Goal: Task Accomplishment & Management: Complete application form

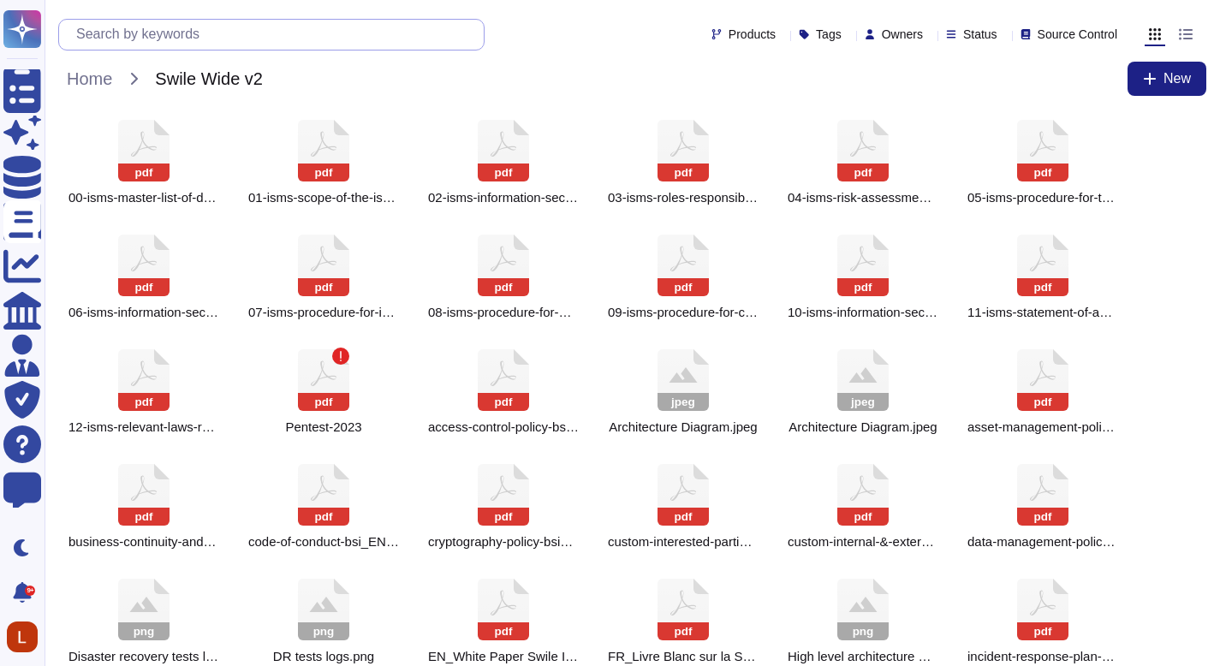
click at [255, 39] on input "text" at bounding box center [276, 35] width 416 height 30
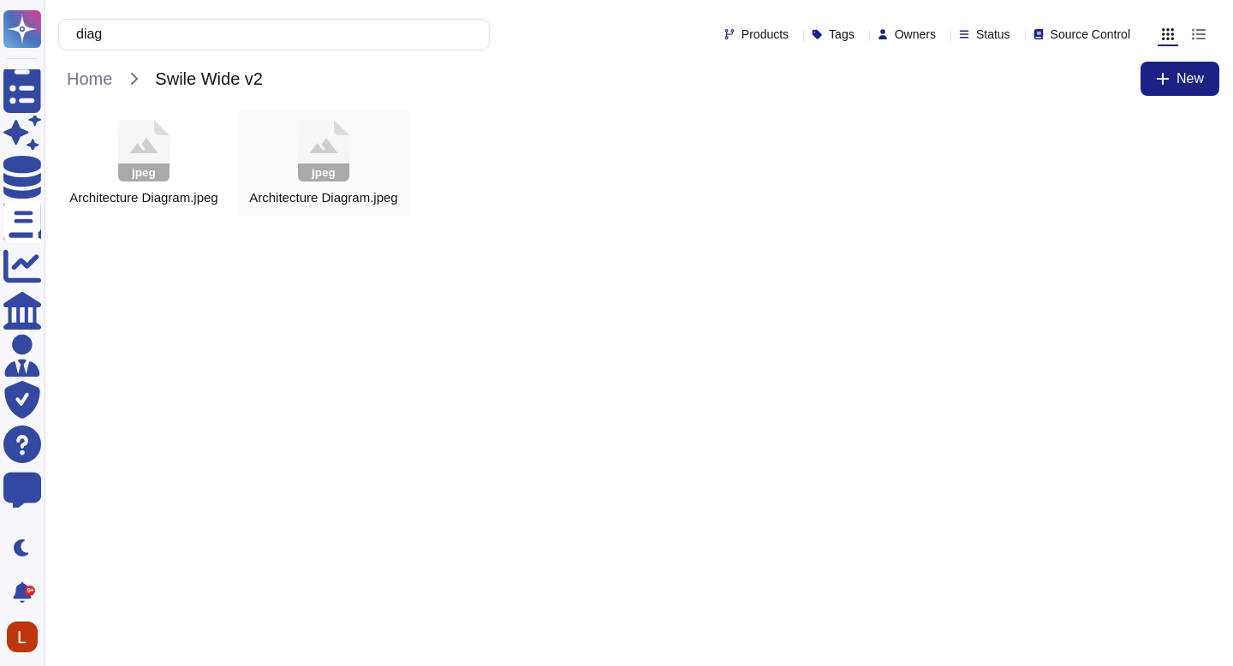
click at [321, 139] on icon at bounding box center [323, 151] width 51 height 62
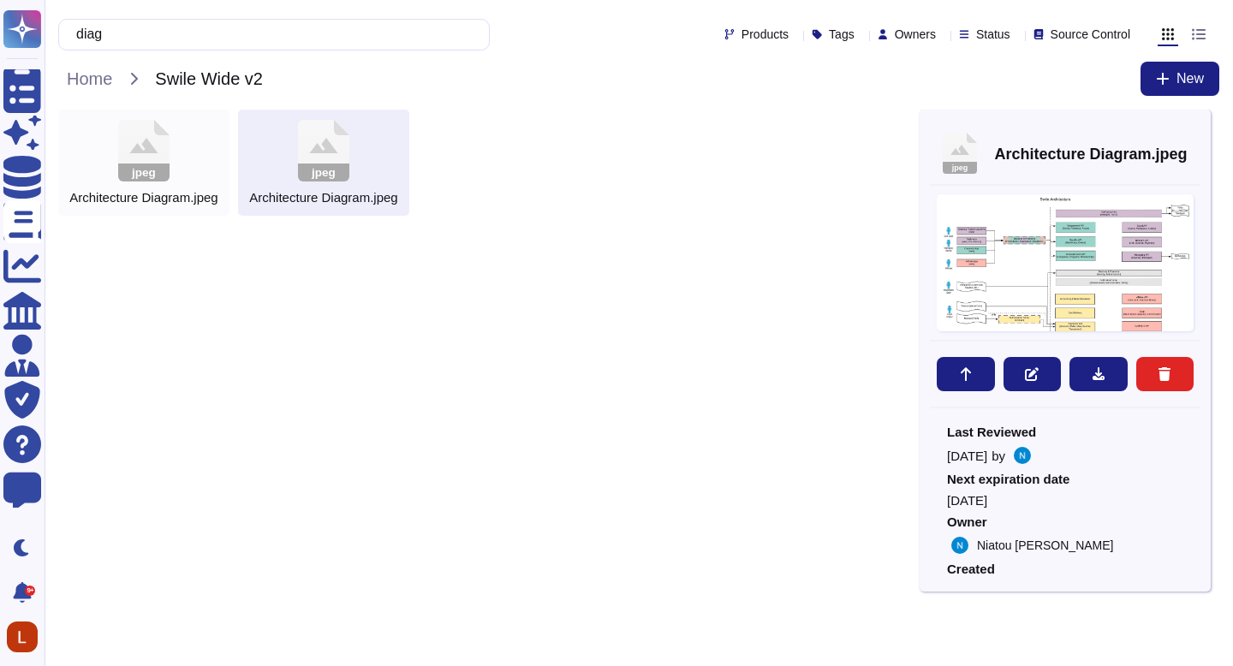
click at [164, 171] on rect at bounding box center [143, 173] width 51 height 18
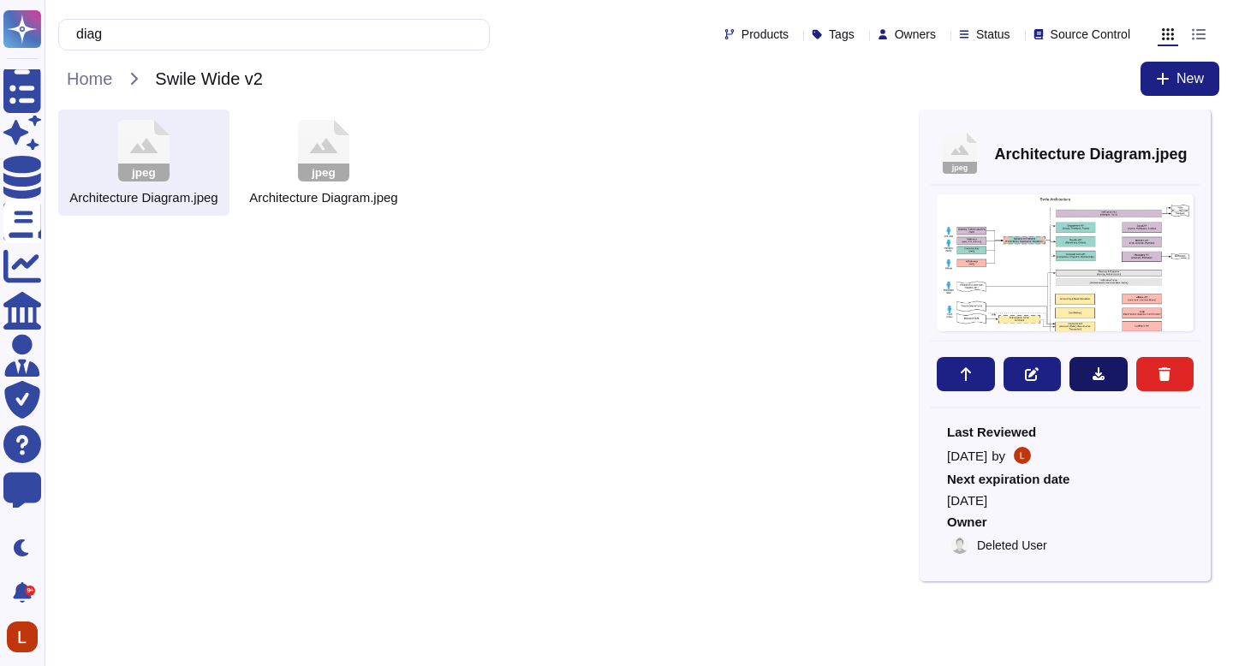
click at [1109, 368] on button at bounding box center [1098, 374] width 58 height 34
click at [832, 229] on html "Questionnaires Skypher Agent Knowledge Base Documents Analytics CAIQ / SIG Admi…" at bounding box center [616, 114] width 1233 height 229
click at [199, 36] on input "diag" at bounding box center [270, 35] width 404 height 30
type input "d"
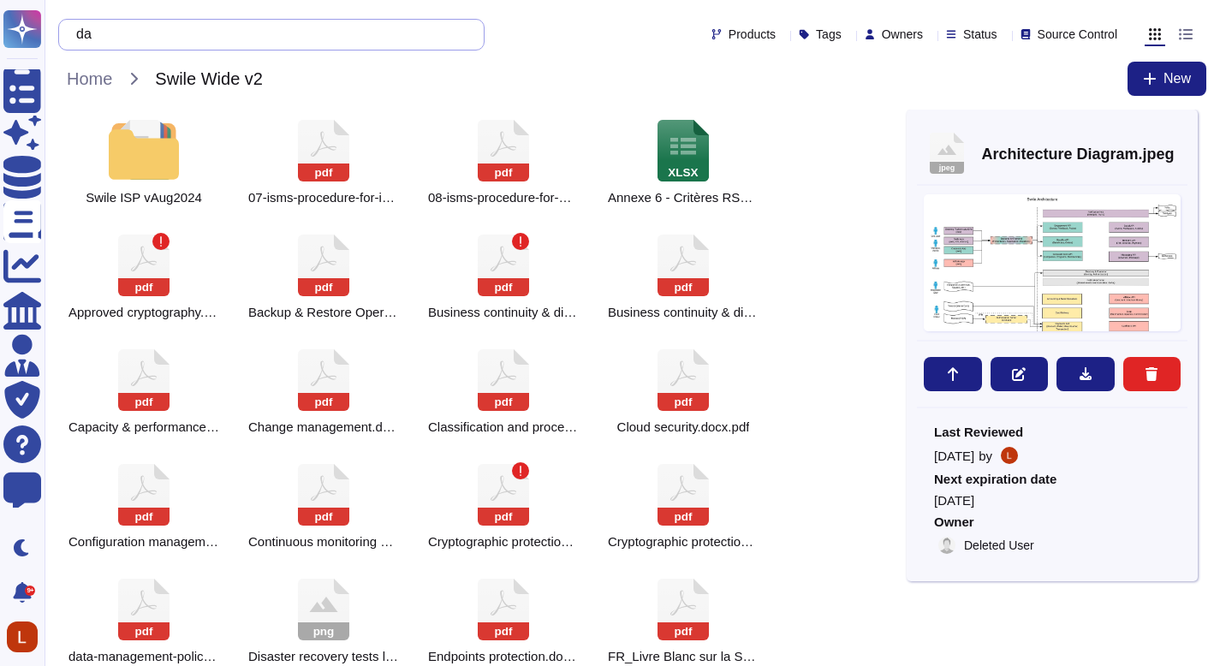
type input "d"
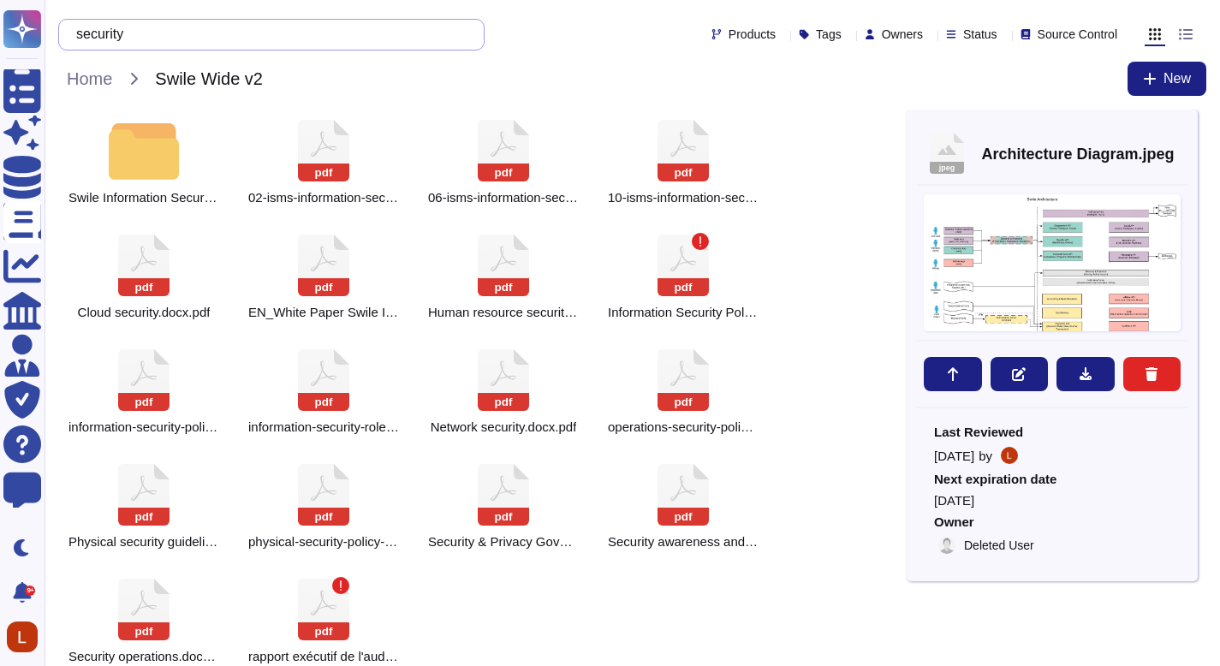
drag, startPoint x: 215, startPoint y: 35, endPoint x: 58, endPoint y: 23, distance: 157.1
click at [58, 23] on div "security" at bounding box center [271, 35] width 426 height 32
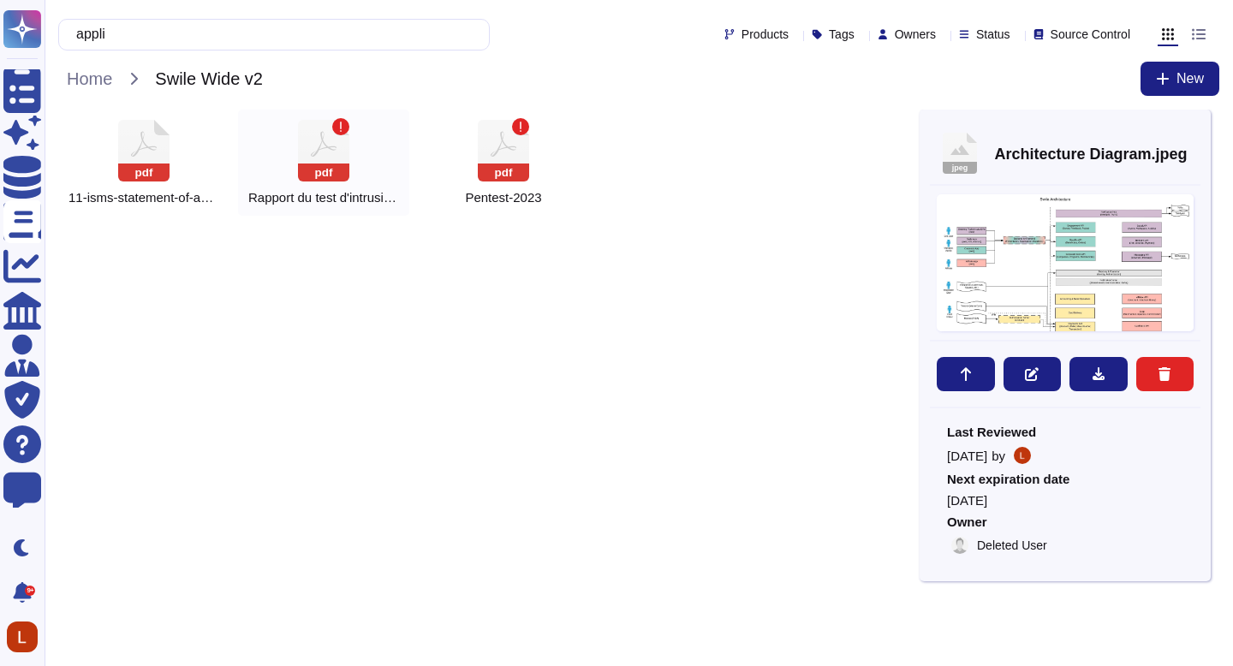
type input "appli"
click at [306, 174] on rect at bounding box center [323, 173] width 51 height 18
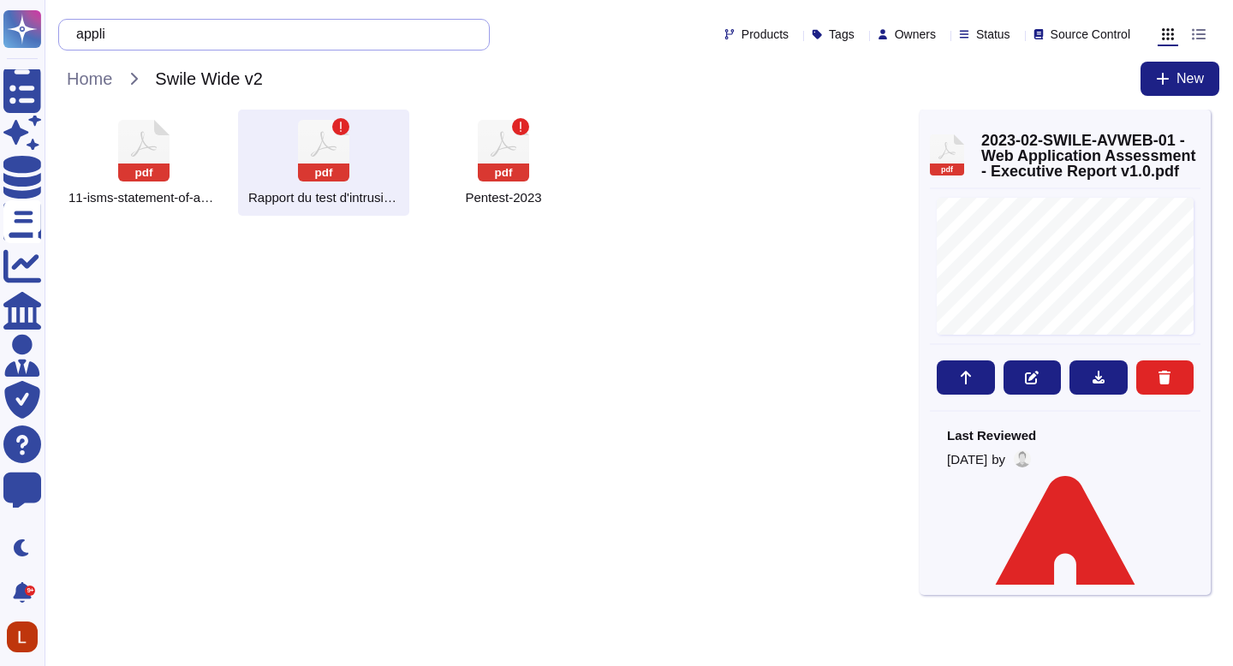
click at [355, 39] on input "appli" at bounding box center [270, 35] width 404 height 30
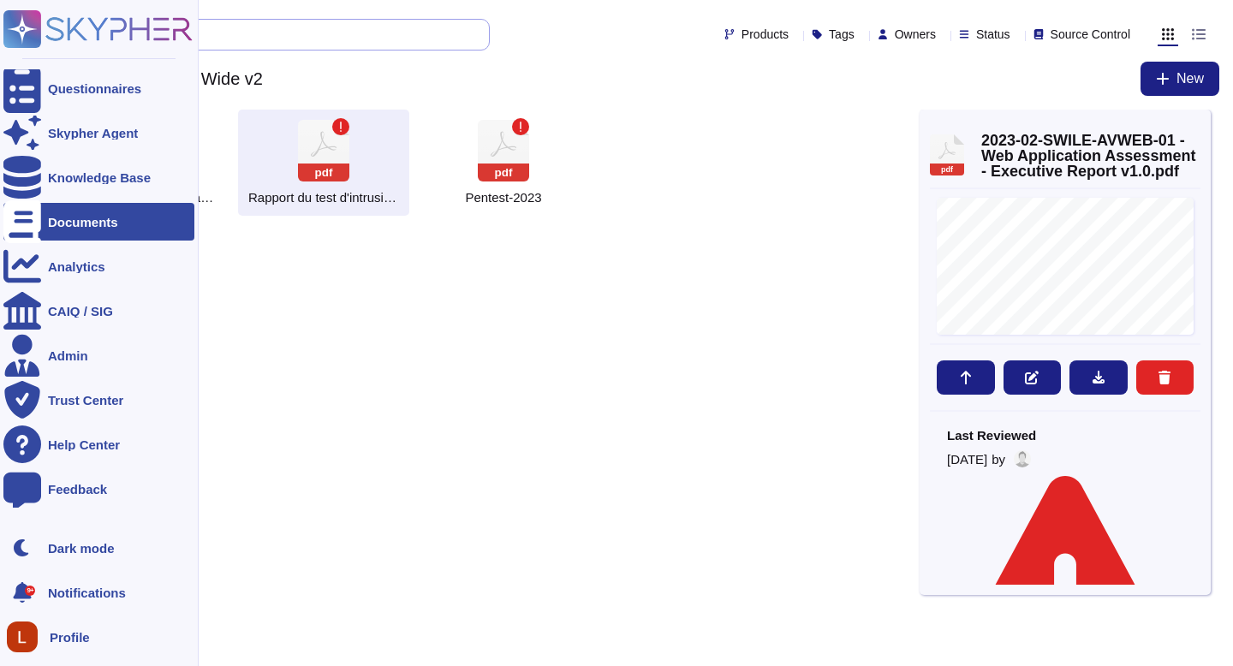
drag, startPoint x: 355, startPoint y: 39, endPoint x: 36, endPoint y: 41, distance: 319.4
click at [36, 41] on div "Questionnaires Skypher Agent Knowledge Base Documents Analytics CAIQ / SIG Admi…" at bounding box center [616, 114] width 1233 height 229
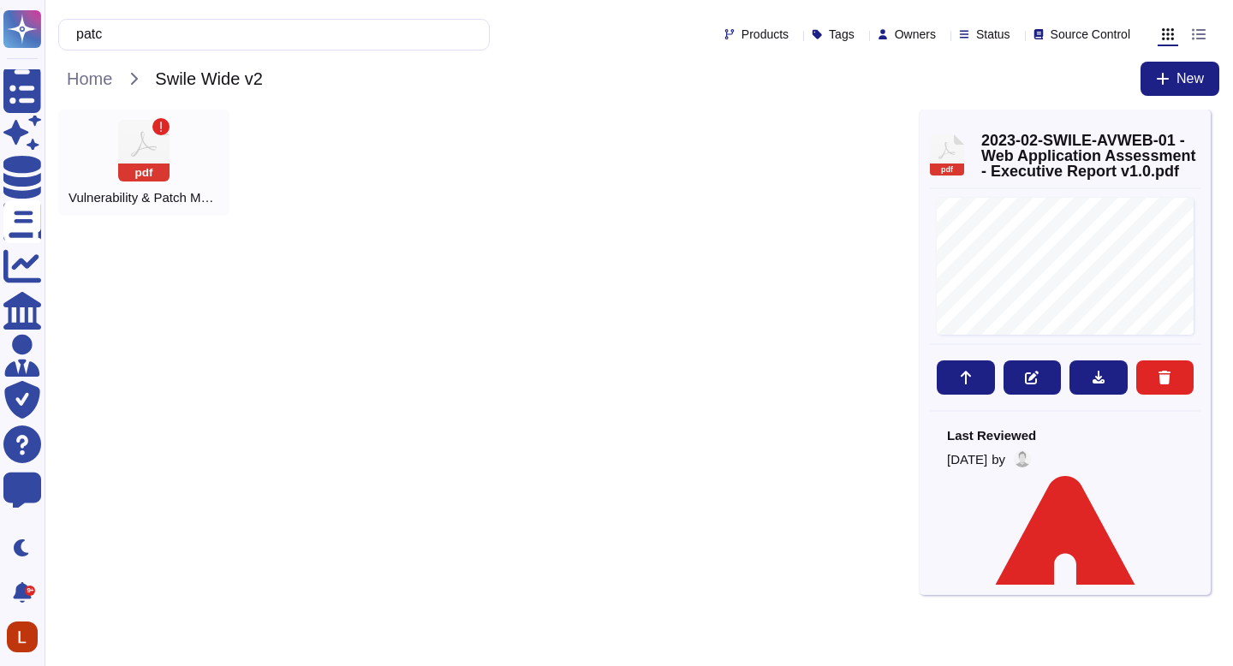
click at [171, 175] on div "pdf Vulnerability & Patch Management.docx.pdf" at bounding box center [143, 163] width 171 height 106
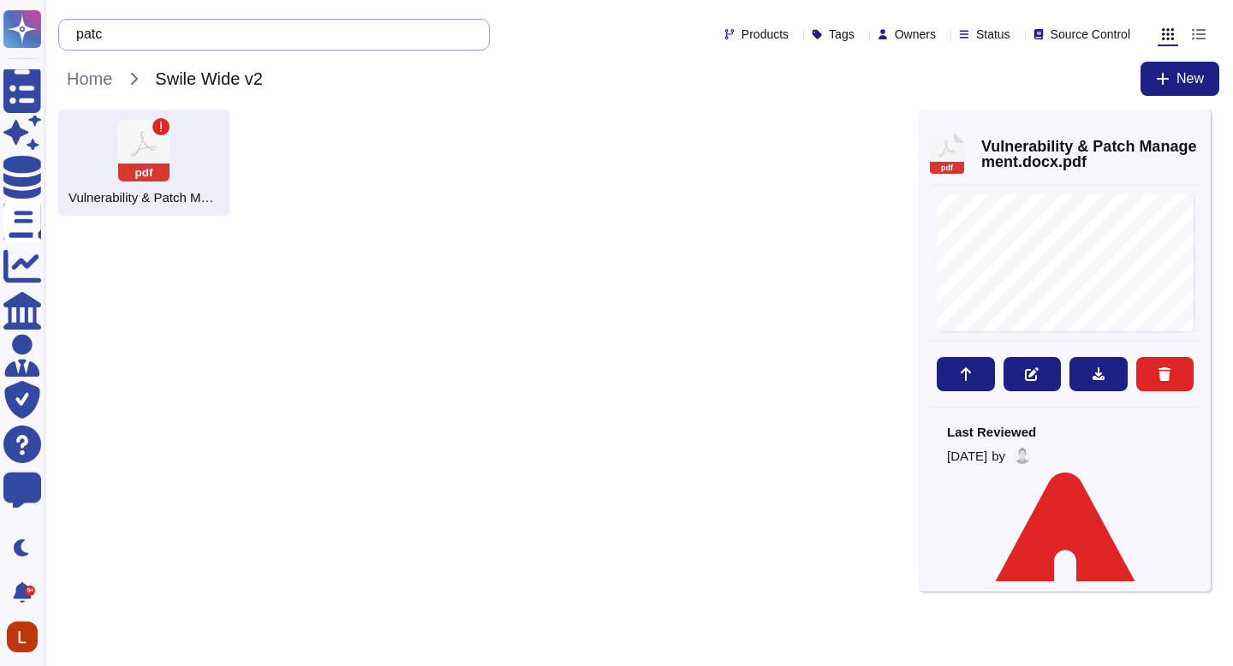
drag, startPoint x: 176, startPoint y: 37, endPoint x: 69, endPoint y: 39, distance: 106.2
click at [69, 39] on div "patc" at bounding box center [274, 35] width 432 height 32
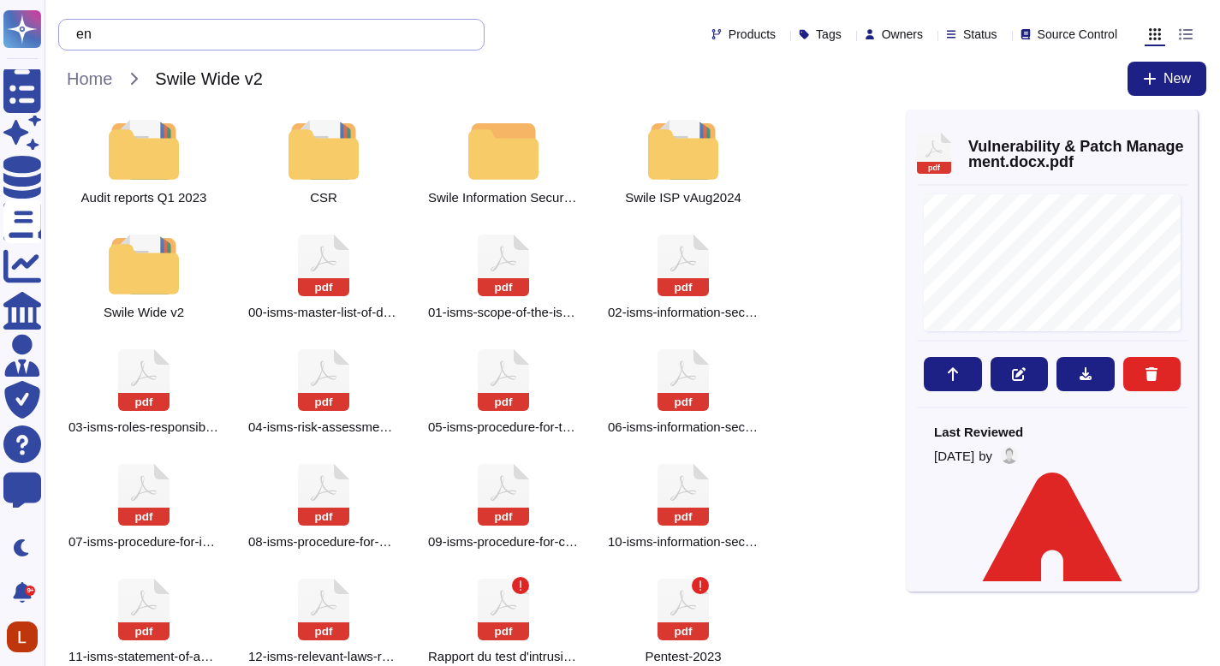
type input "e"
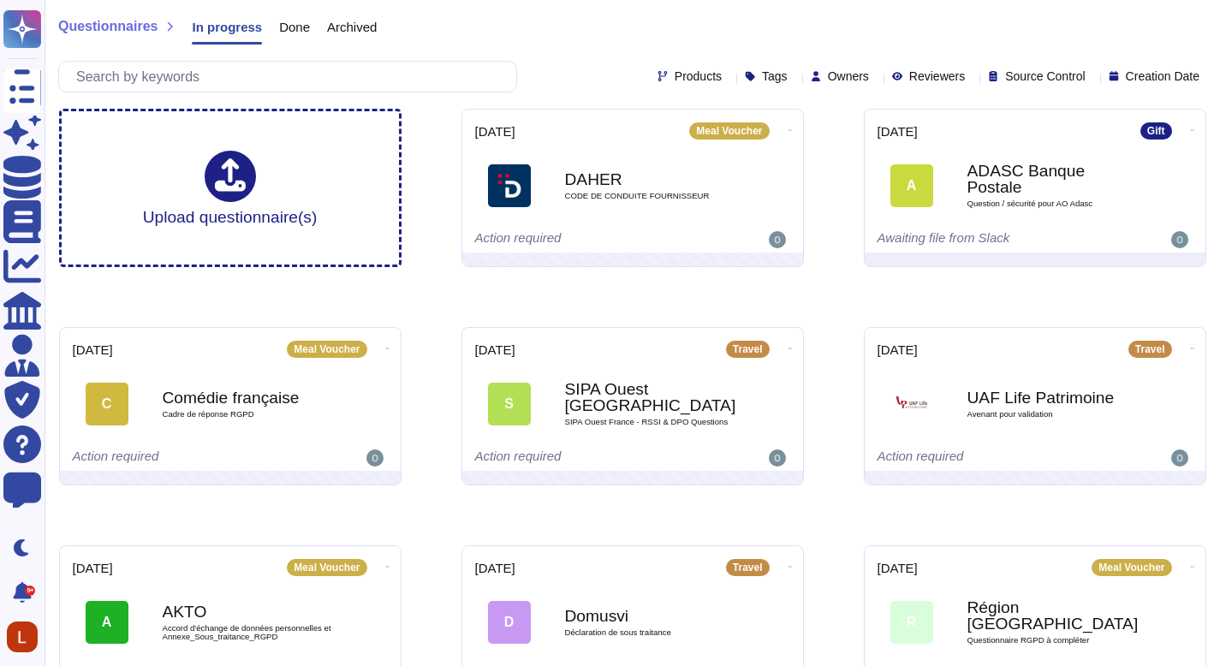
scroll to position [6, 0]
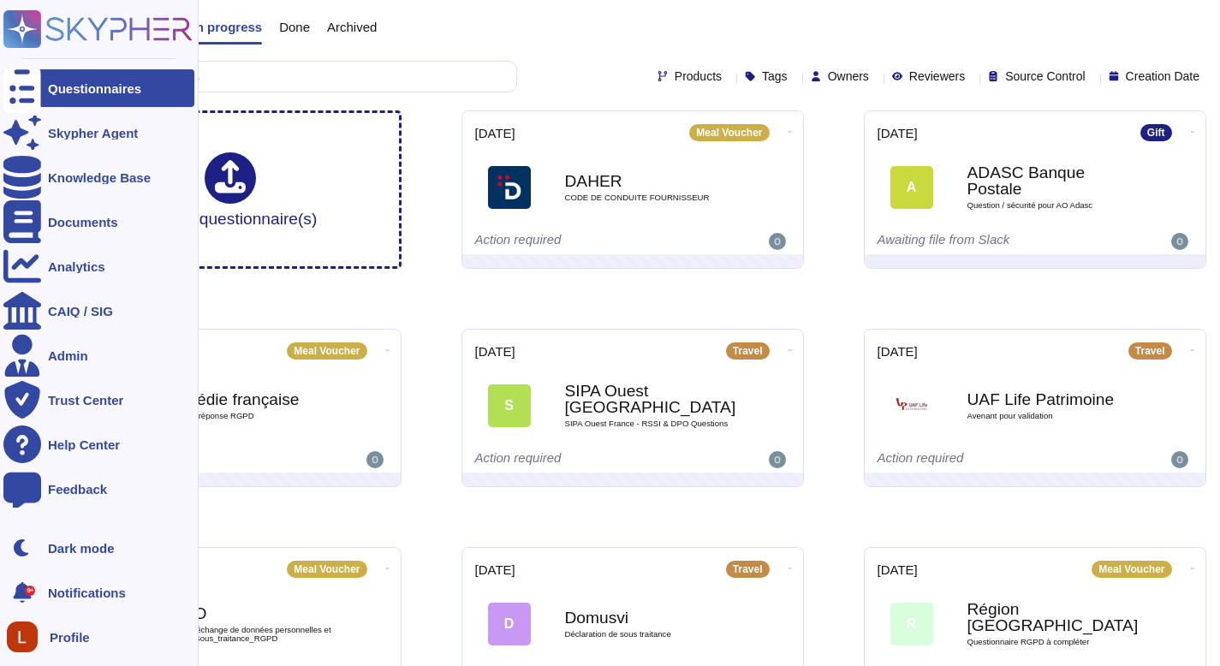
click at [48, 593] on span "Notifications" at bounding box center [87, 593] width 78 height 13
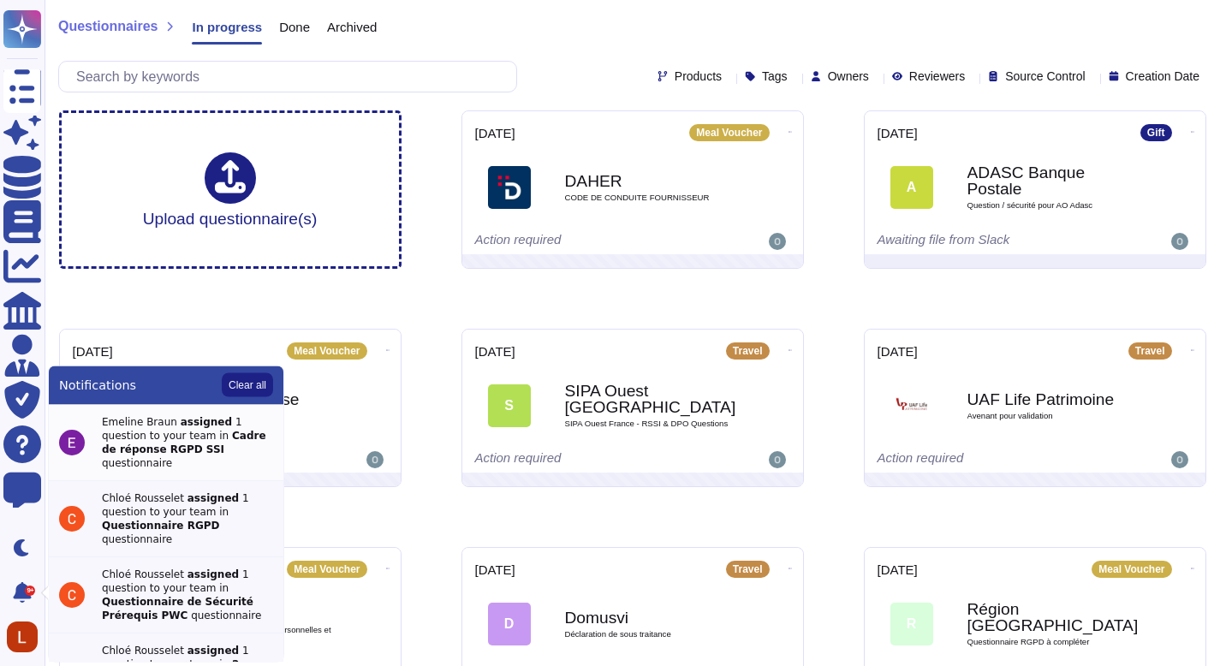
click at [216, 438] on div "Emeline Braun assigned 1 question to your team in Cadre de réponse RGPD SSI que…" at bounding box center [187, 442] width 171 height 55
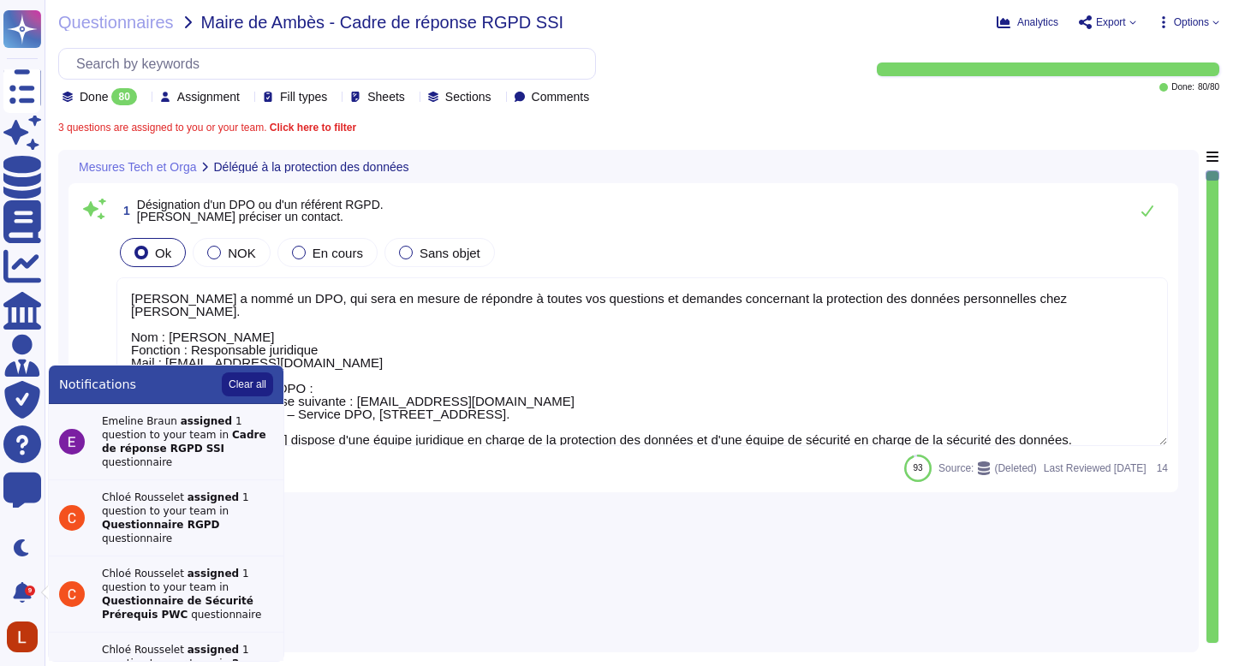
type textarea "Swile a nommé un DPO, qui sera en mesure de répondre à toutes vos questions et …"
type textarea "Swile fournit un point de contact unique pour toutes les questions relatives à …"
type textarea "De par la double qualification juridique de Swile, celle-ci dispose d’une part …"
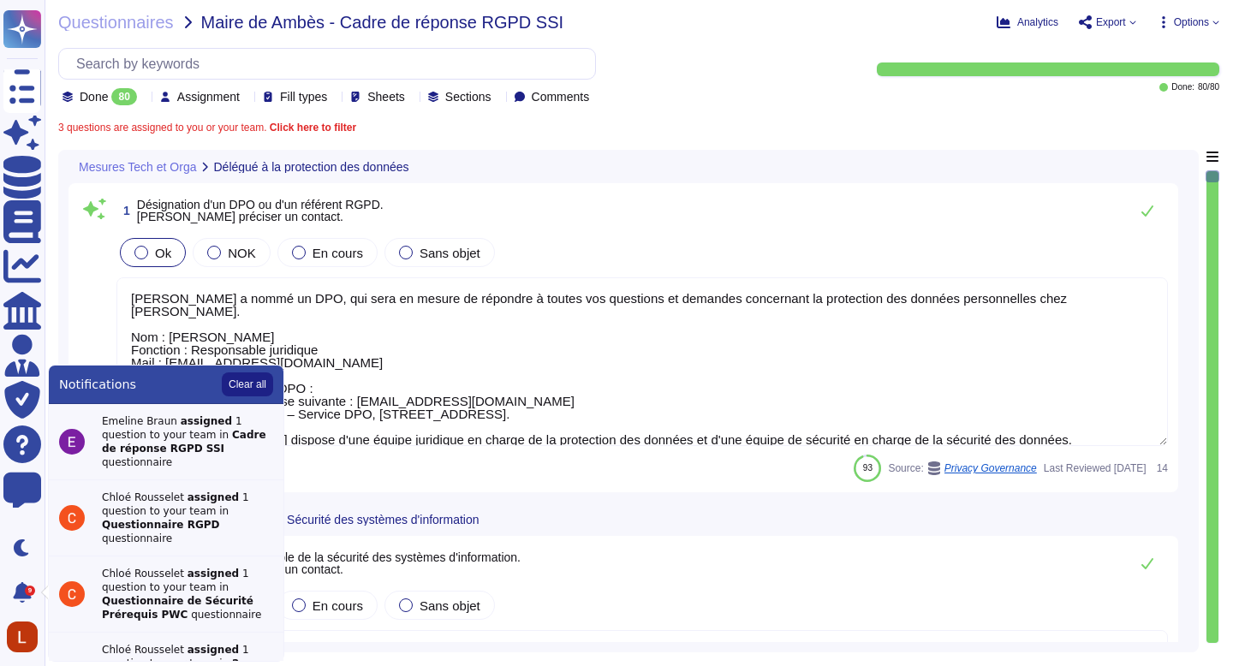
click at [735, 98] on div "Done 80 Assignment Fill types Sheets Sections Comments" at bounding box center [438, 76] width 760 height 57
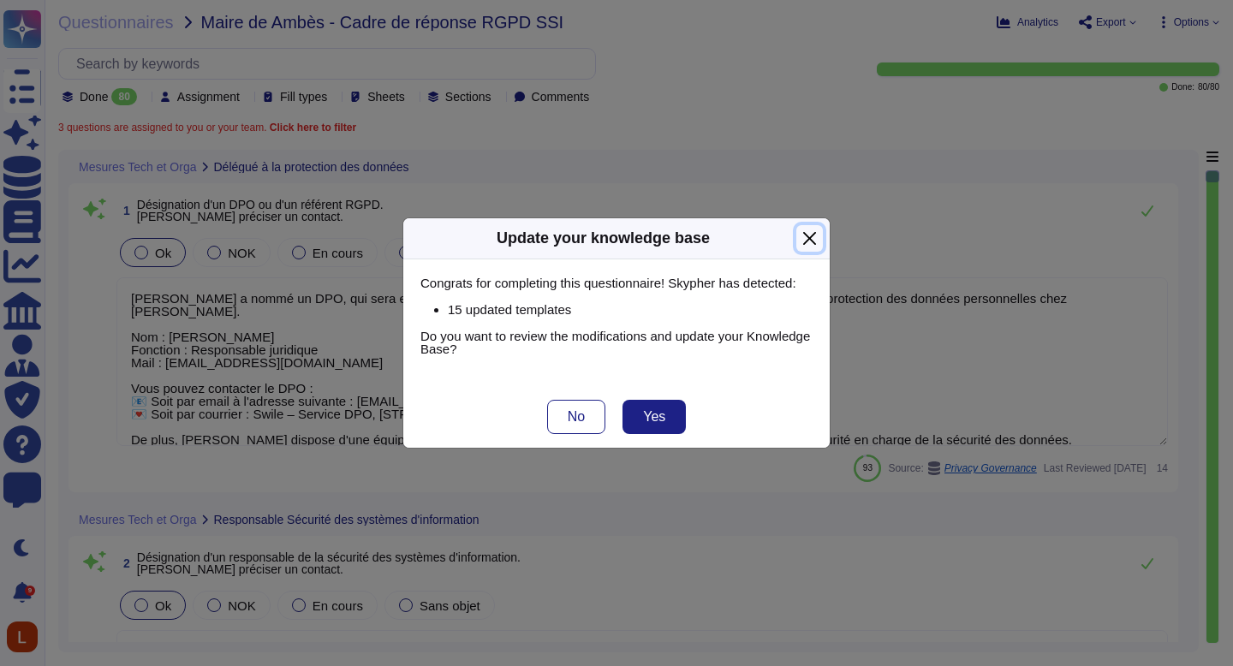
click at [801, 239] on button "Close" at bounding box center [809, 238] width 27 height 27
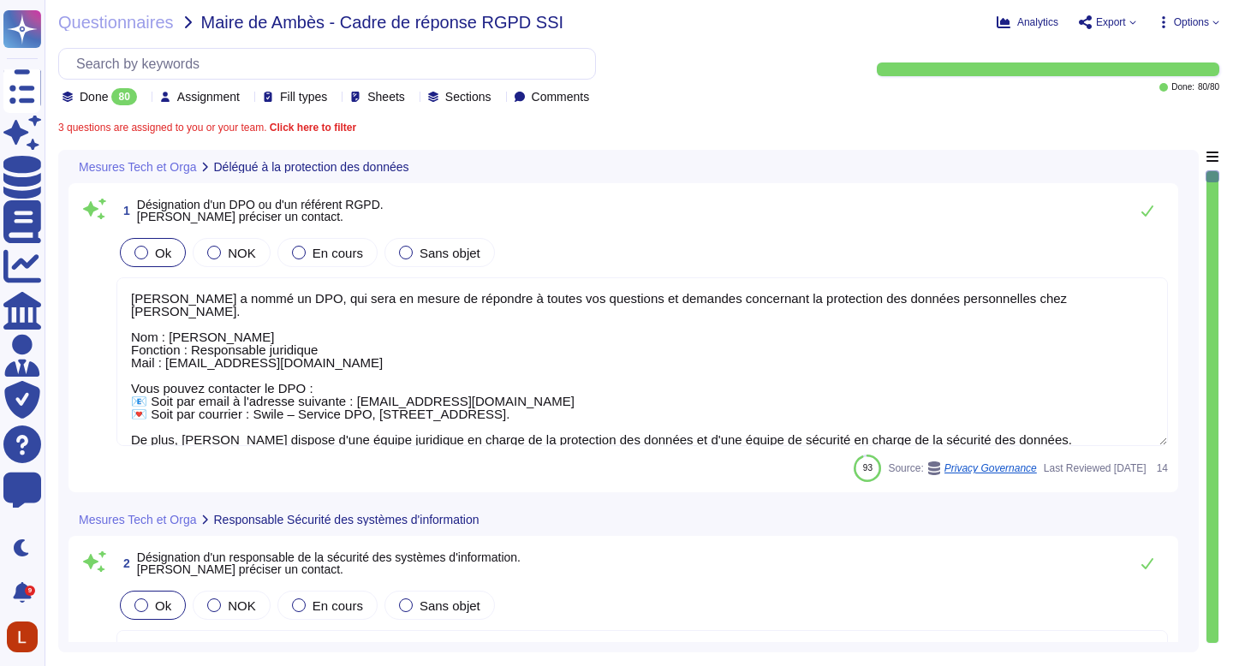
click at [352, 126] on b "Click here to filter" at bounding box center [311, 128] width 90 height 12
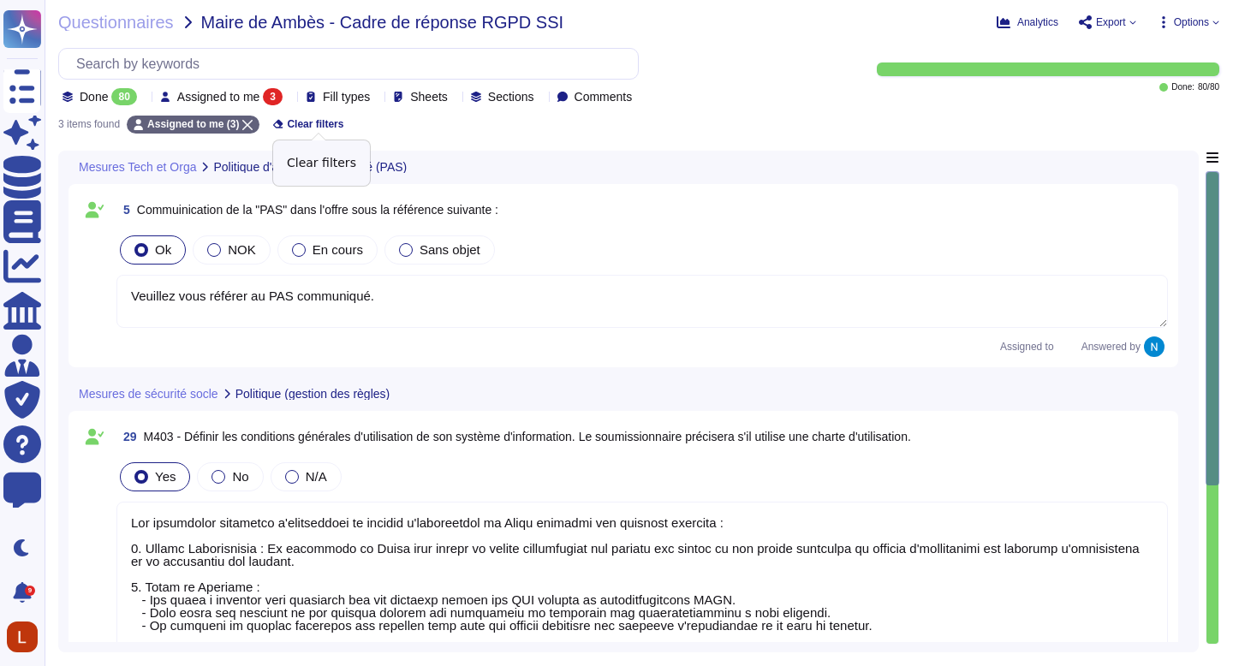
type textarea "Veuillez vous référer au PAS communiqué."
type textarea "Les conditions générales d'utilisation du système d'information de Swile inclue…"
type textarea "En cas de perte du Mot de Passe, le Consommateur a la possibilité de récupérer …"
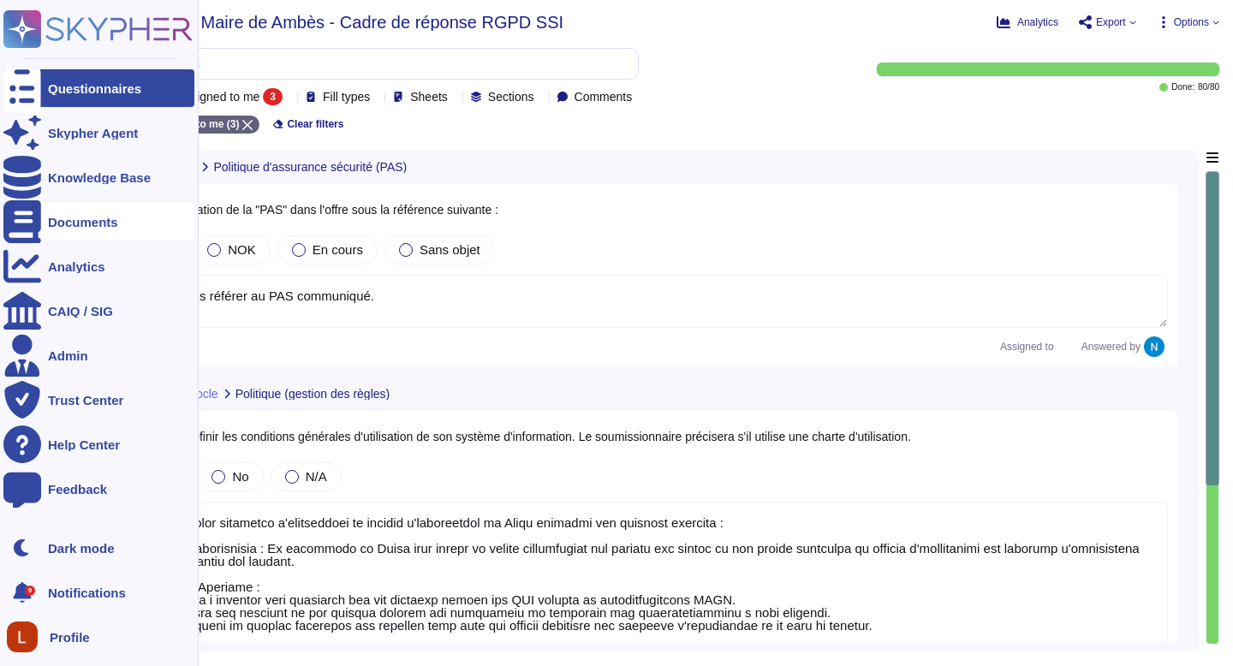
click at [114, 216] on div "Documents" at bounding box center [83, 222] width 70 height 13
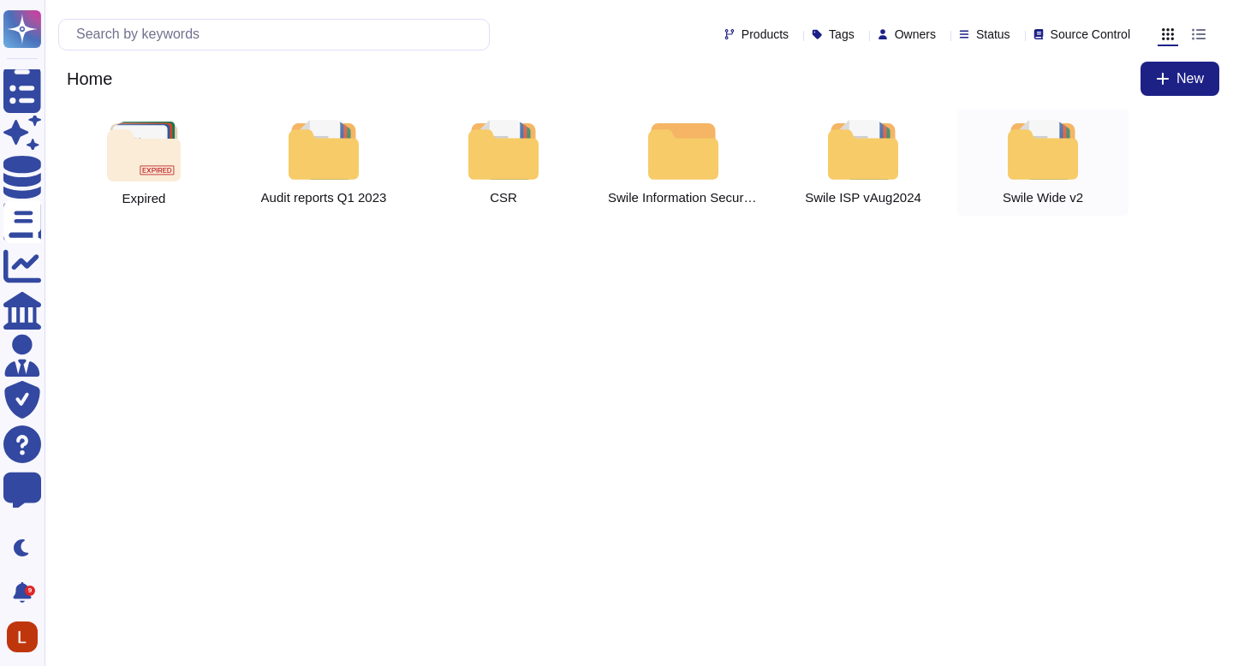
click at [1068, 156] on div at bounding box center [1042, 150] width 75 height 60
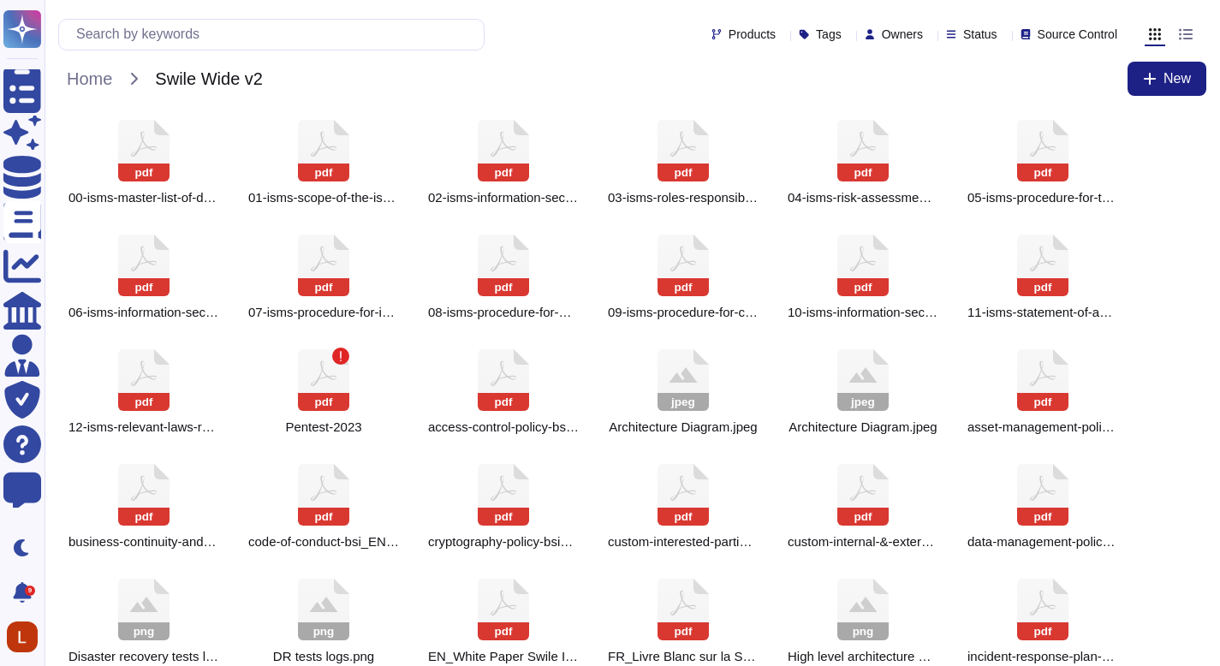
click at [1068, 156] on icon at bounding box center [1042, 151] width 51 height 62
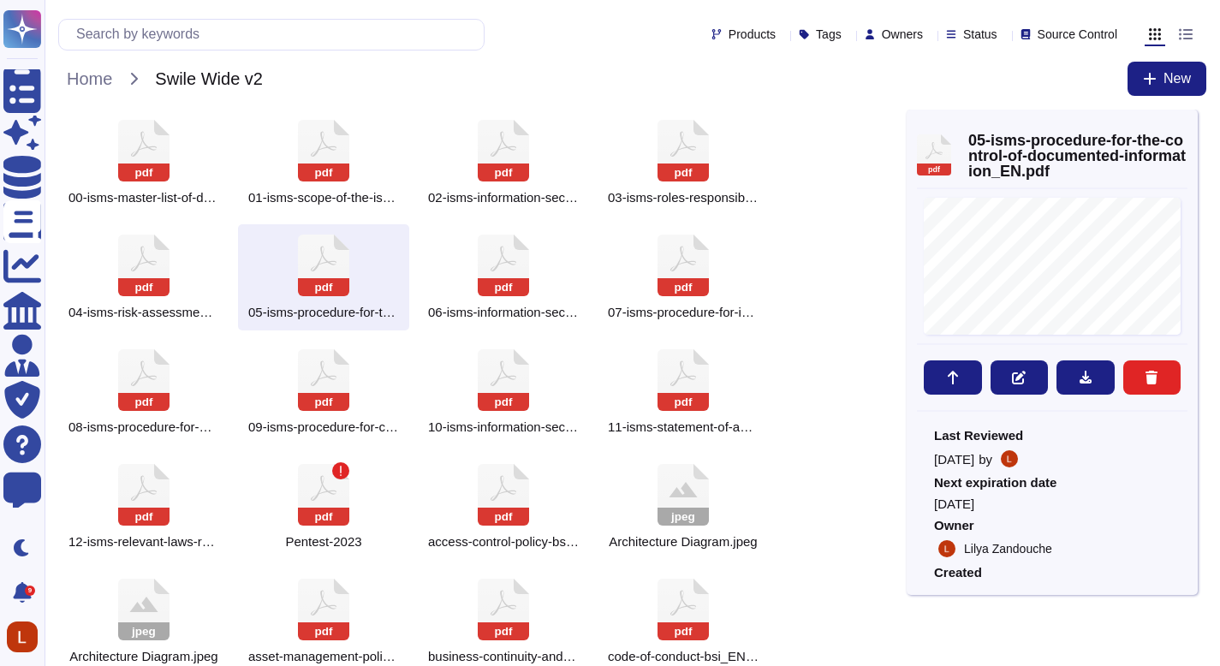
click at [1182, 119] on div "pdf 05-isms-procedure-for-the-control-of-documented-information_EN.pdf TITLE PR…" at bounding box center [1052, 352] width 291 height 485
click at [1188, 128] on icon at bounding box center [1188, 128] width 0 height 0
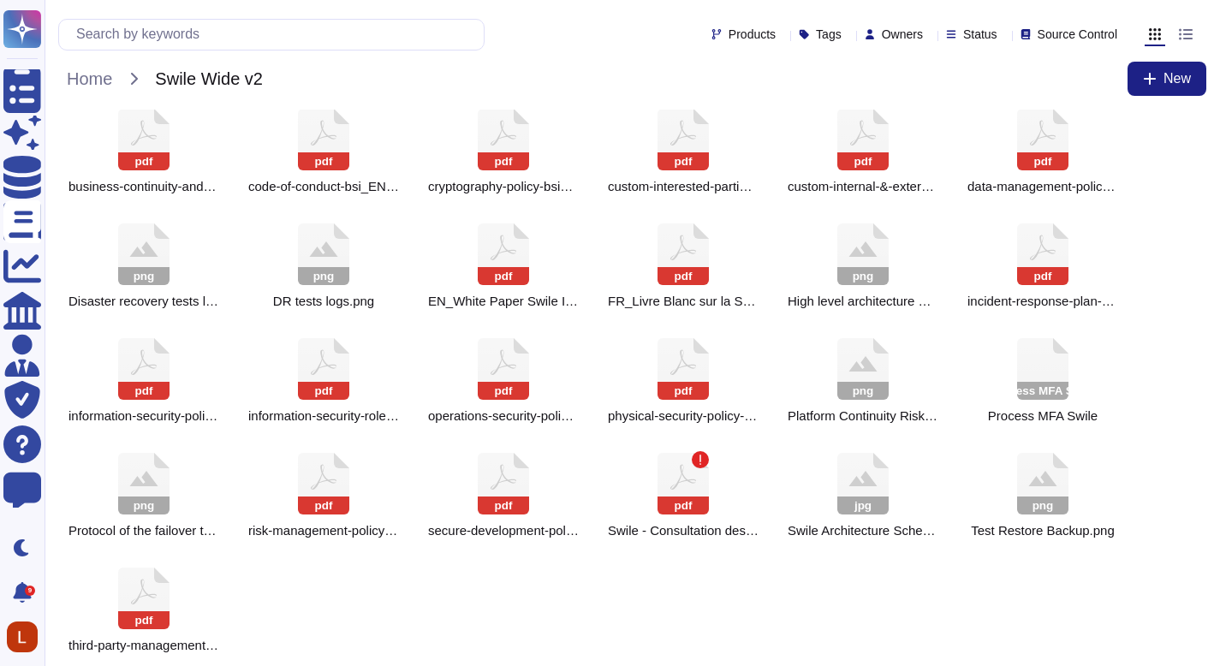
scroll to position [366, 0]
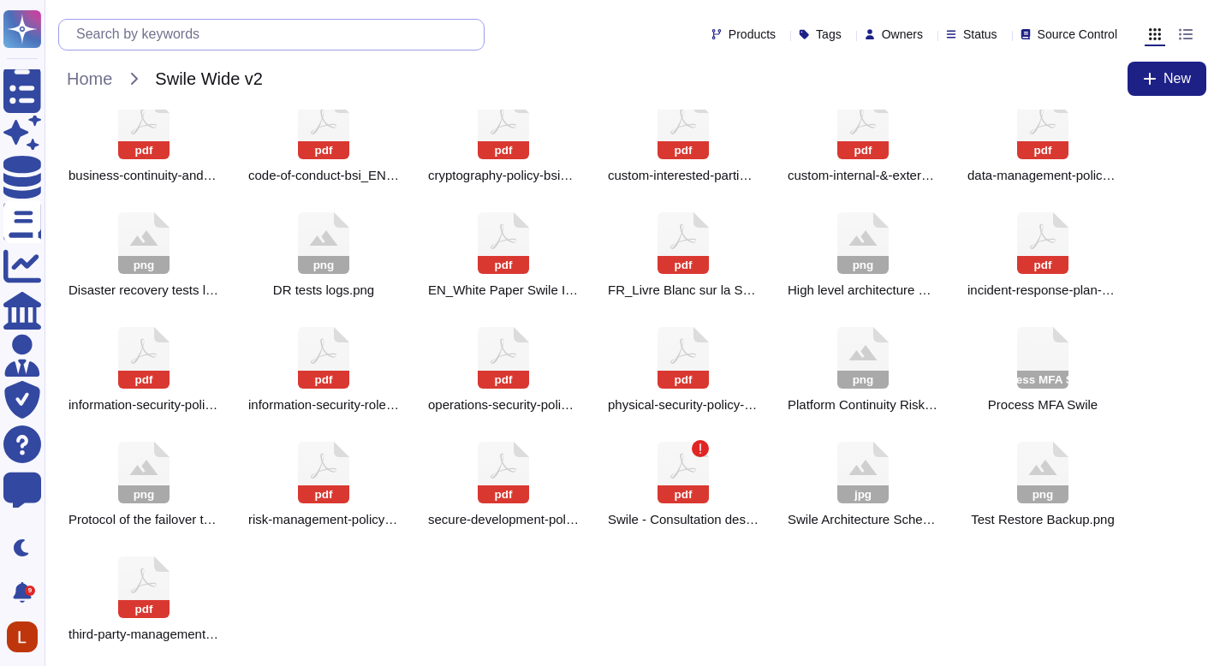
click at [261, 30] on input "text" at bounding box center [276, 35] width 416 height 30
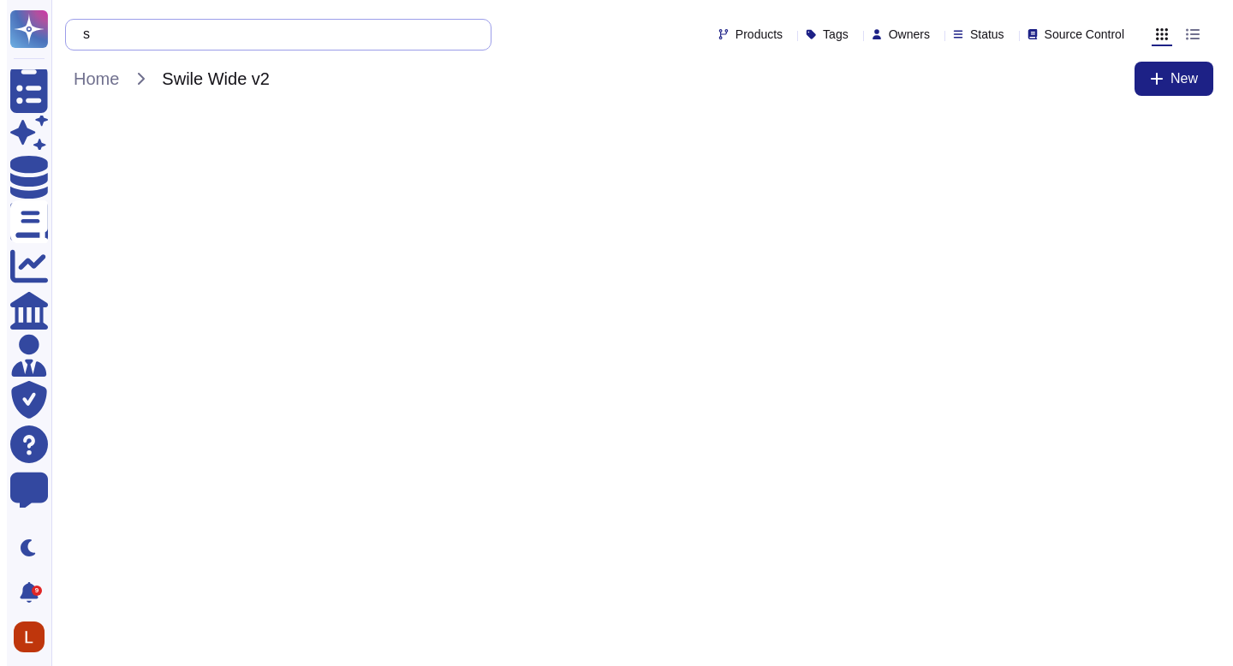
scroll to position [0, 0]
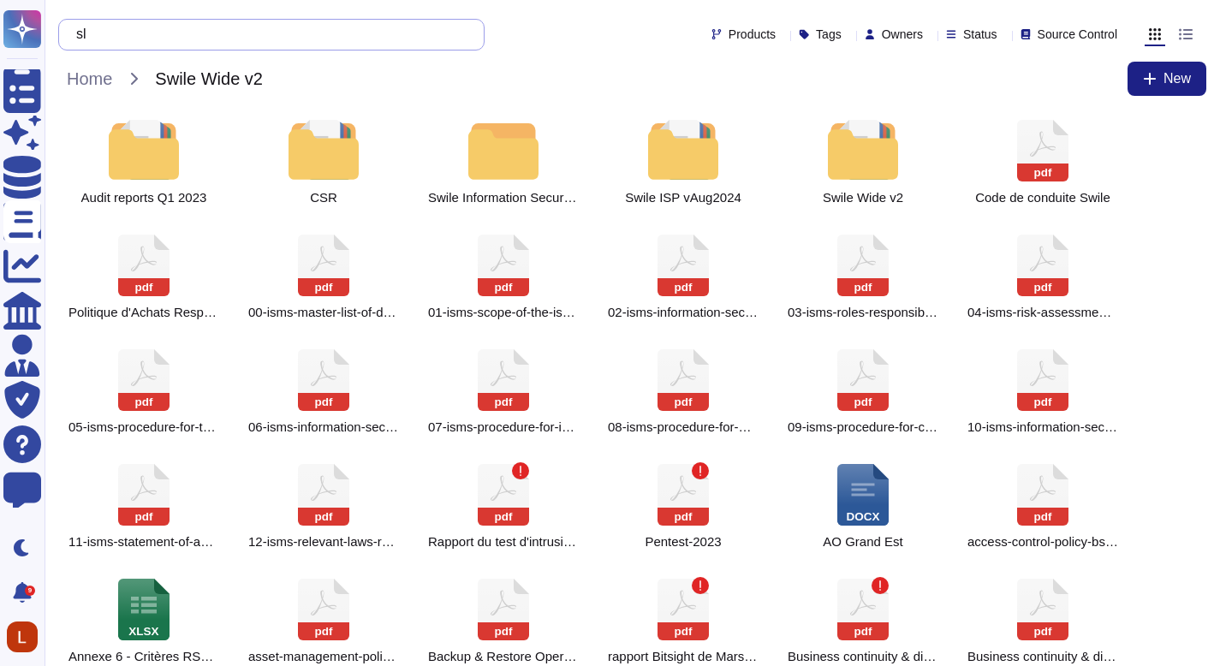
type input "s"
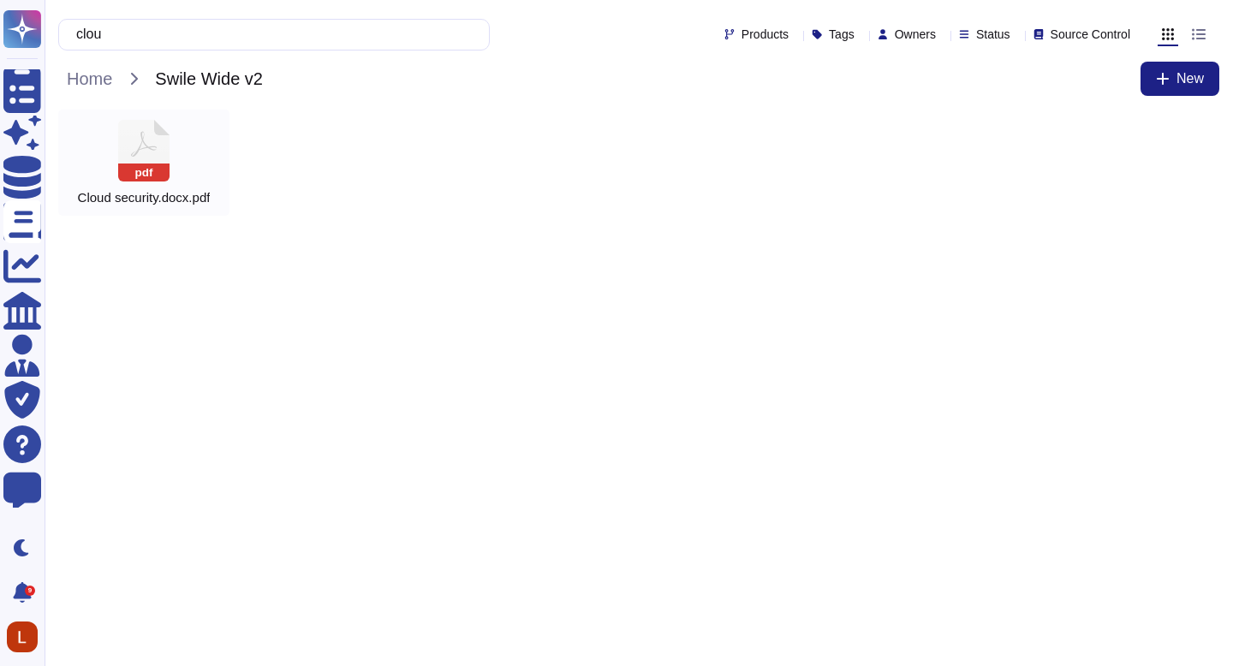
type input "clou"
click at [148, 140] on icon at bounding box center [143, 151] width 51 height 62
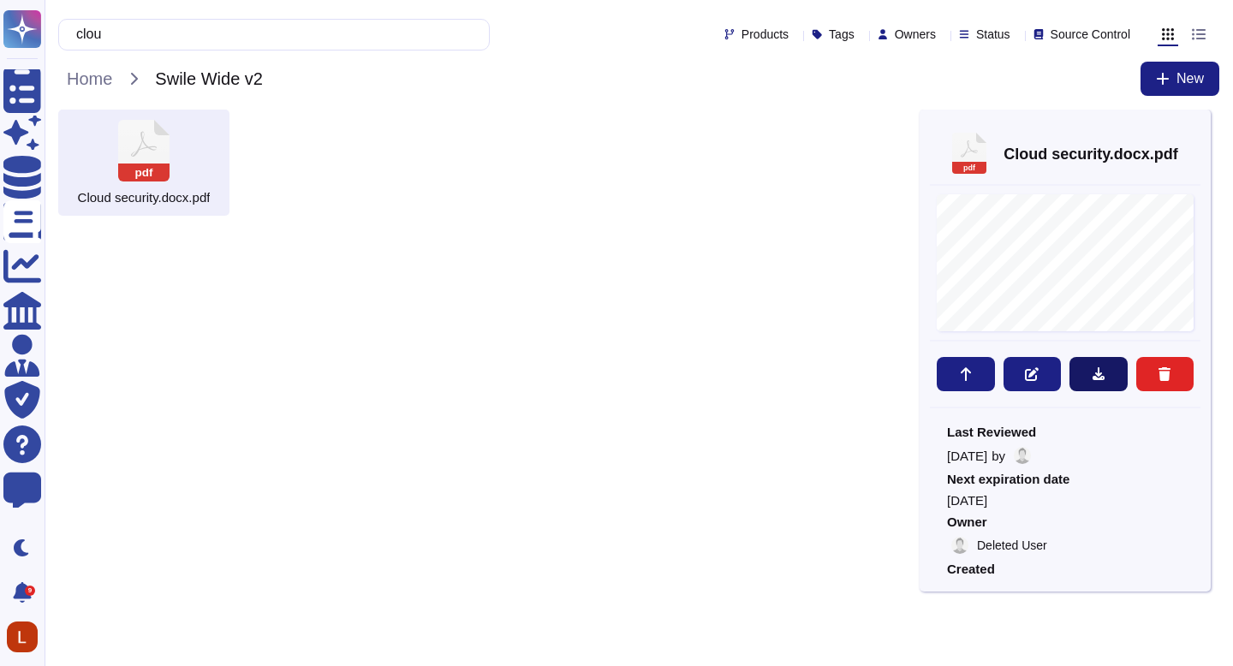
click at [1105, 373] on button at bounding box center [1098, 374] width 58 height 34
